Goal: Task Accomplishment & Management: Use online tool/utility

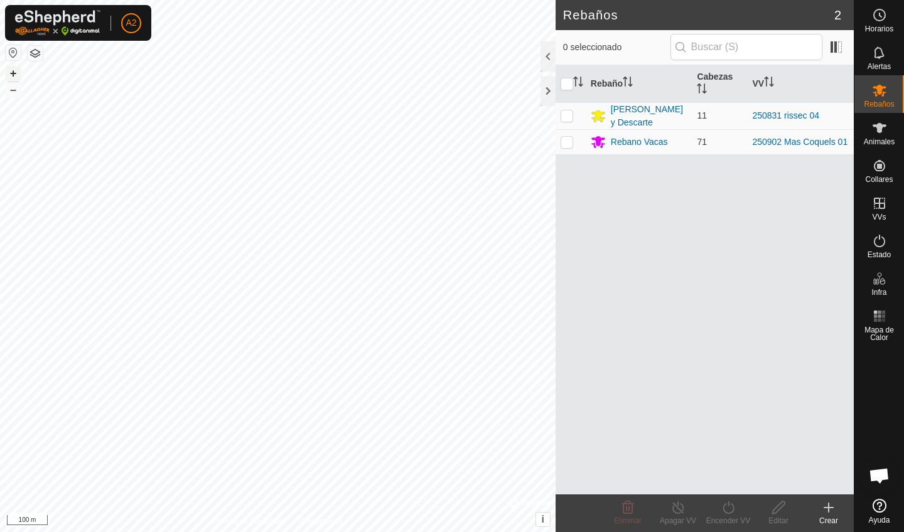
click at [14, 72] on button "+" at bounding box center [13, 73] width 15 height 15
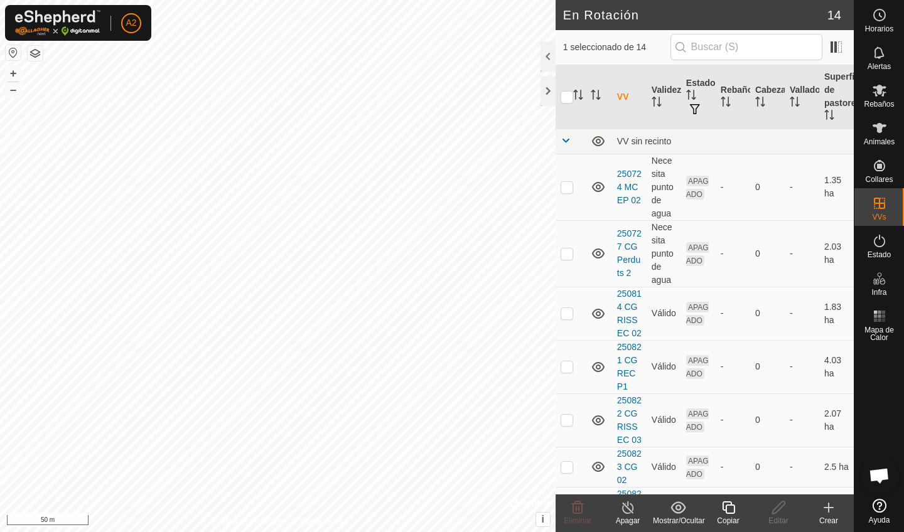
click at [728, 505] on icon at bounding box center [728, 508] width 13 height 13
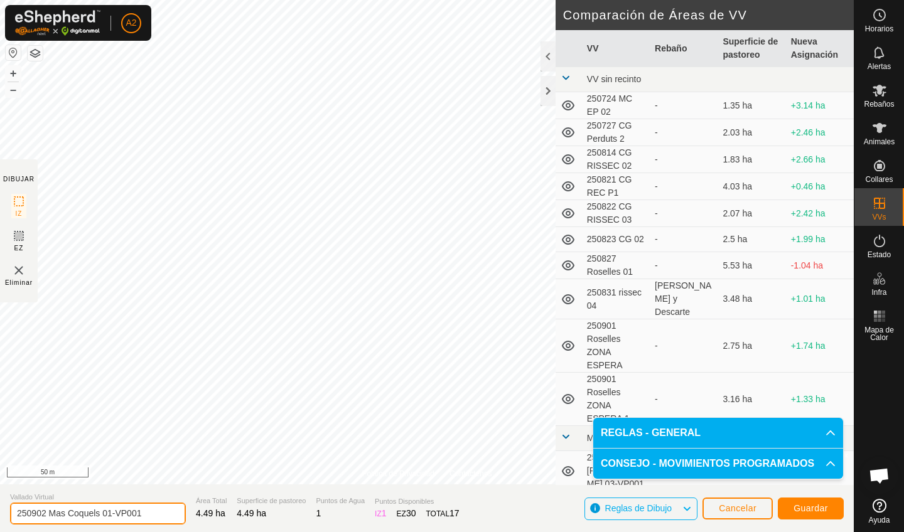
click at [109, 517] on input "250902 Mas Coquels 01-VP001" at bounding box center [98, 514] width 176 height 22
click at [111, 517] on input "250902 Mas Coquels 01-VP001" at bounding box center [98, 514] width 176 height 22
click at [149, 514] on input "250902 Mas Coquels 02-VP001" at bounding box center [98, 514] width 176 height 22
click at [46, 515] on input "250902 Mas Coquels 02" at bounding box center [98, 514] width 176 height 22
type input "250904 Mas Coquels 02"
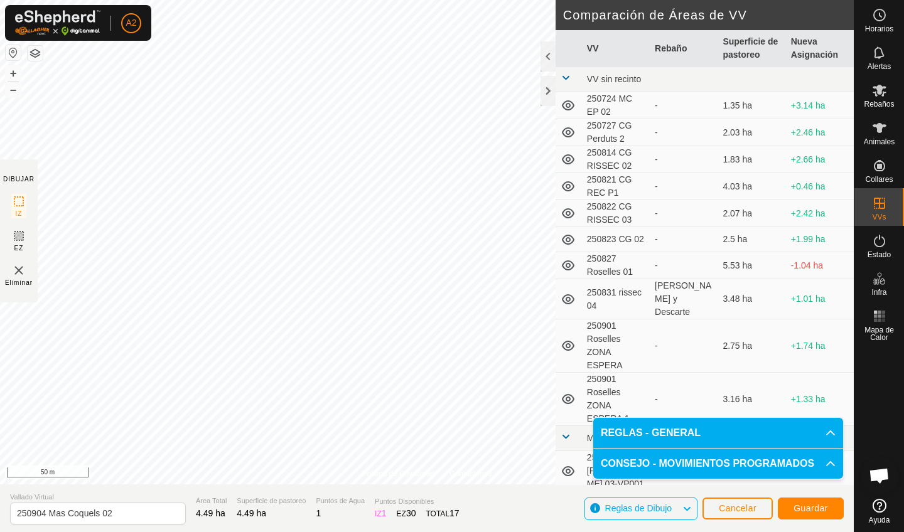
click at [809, 505] on span "Guardar" at bounding box center [811, 509] width 35 height 10
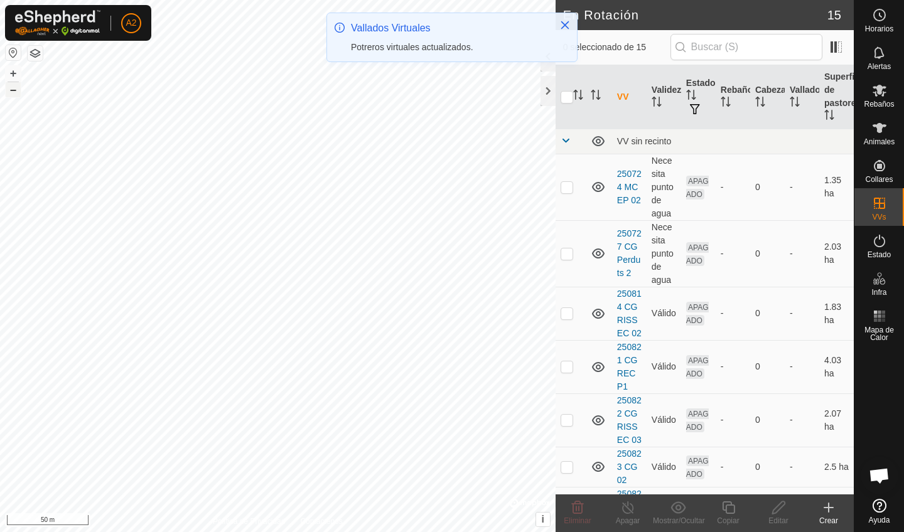
click at [14, 89] on button "–" at bounding box center [13, 89] width 15 height 15
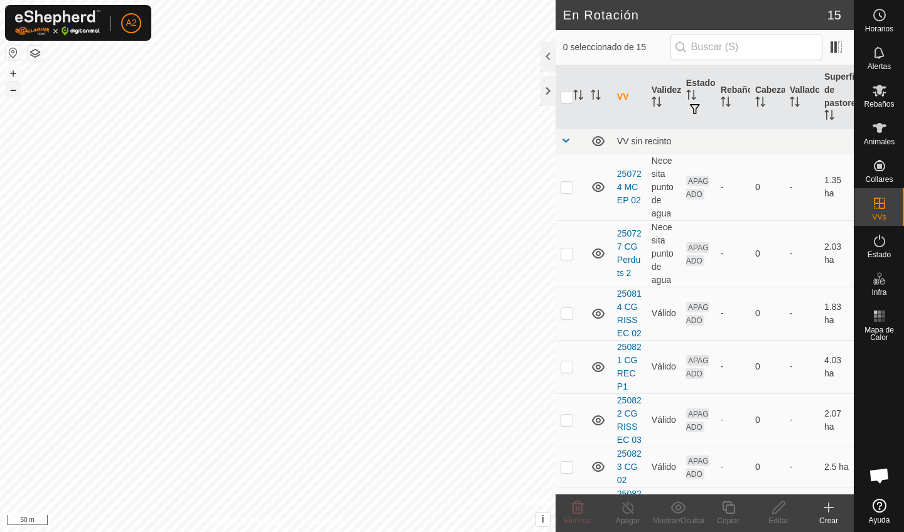
checkbox input "true"
click at [730, 512] on icon at bounding box center [729, 507] width 16 height 15
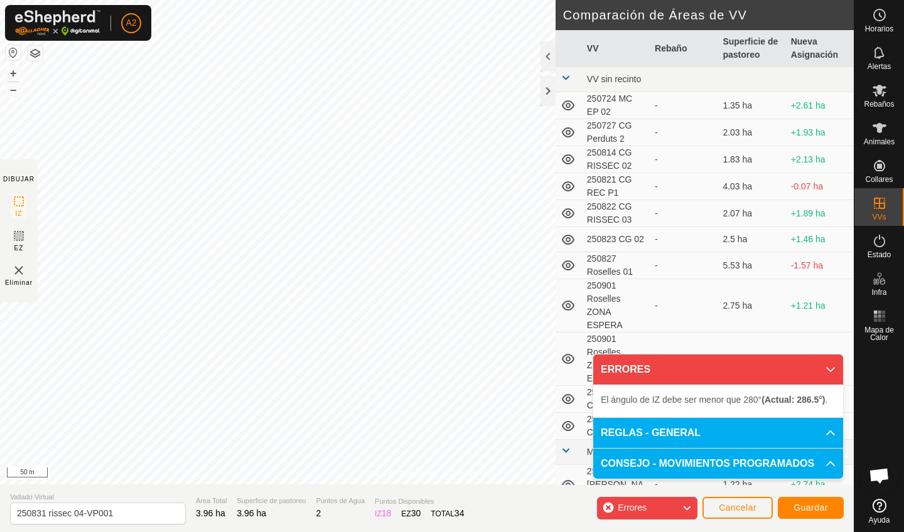
click at [747, 512] on span "Cancelar" at bounding box center [738, 508] width 38 height 10
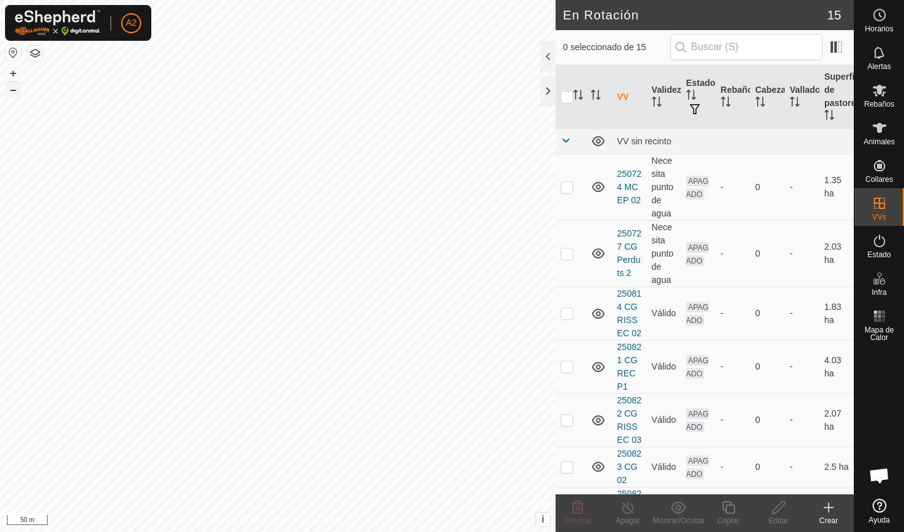
click at [7, 92] on button "–" at bounding box center [13, 89] width 15 height 15
